Goal: Navigation & Orientation: Go to known website

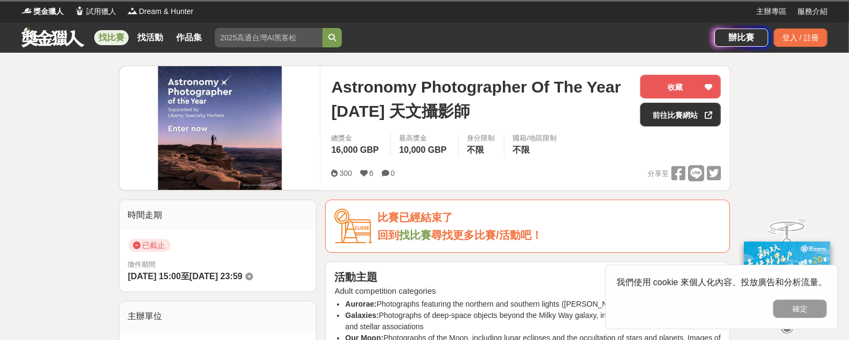
scroll to position [6, 0]
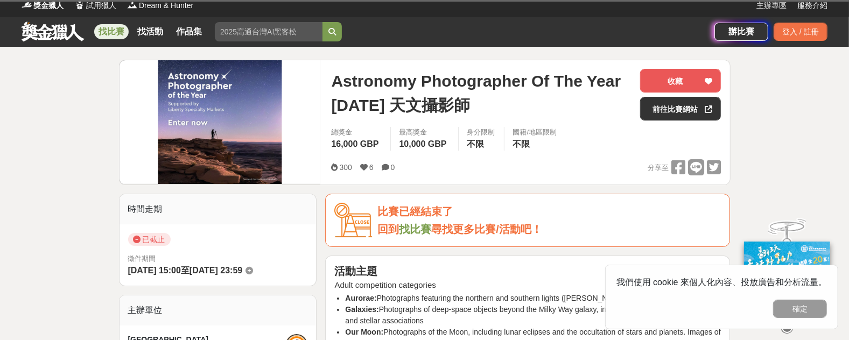
click at [386, 82] on span "Astronomy Photographer Of The Year 2024 天文攝影師" at bounding box center [481, 93] width 301 height 48
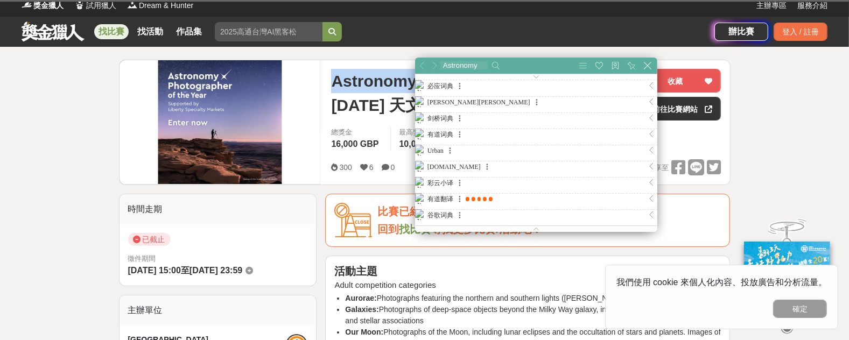
scroll to position [0, 0]
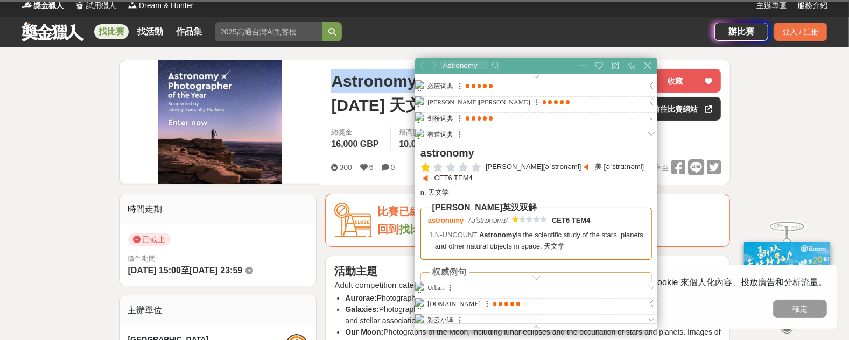
click at [339, 89] on span "Astronomy Photographer Of The Year 2024 天文攝影師" at bounding box center [481, 93] width 301 height 48
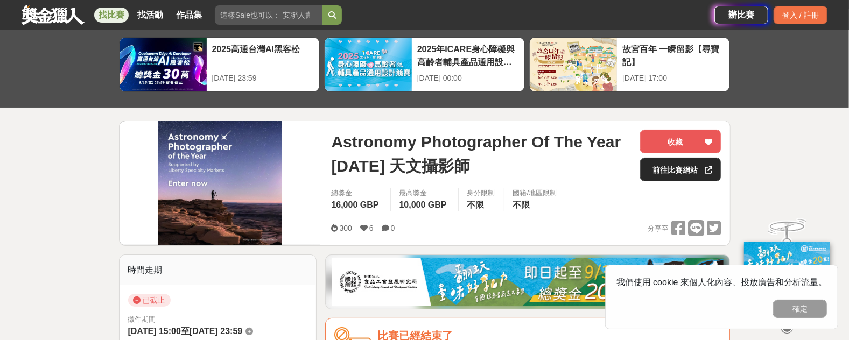
click at [700, 173] on link "前往比賽網站" at bounding box center [680, 170] width 81 height 24
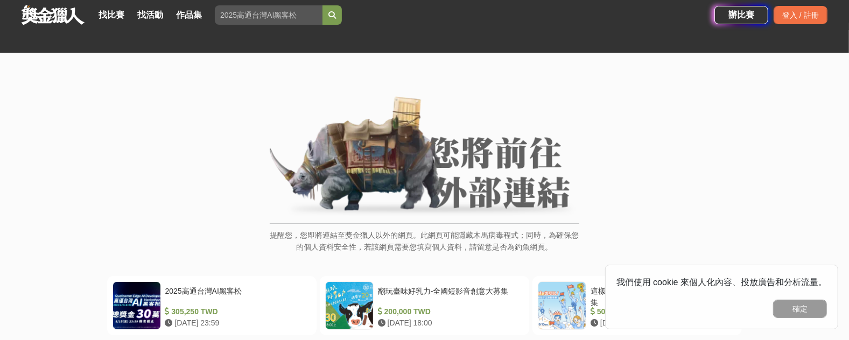
scroll to position [196, 0]
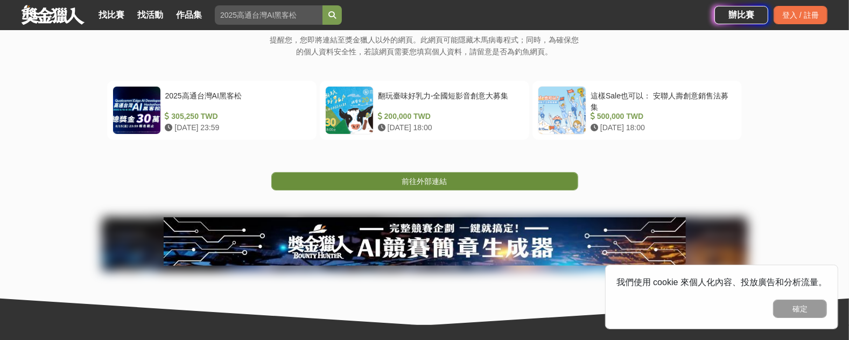
click at [495, 183] on link "前往外部連結" at bounding box center [424, 181] width 307 height 18
